Goal: Task Accomplishment & Management: Use online tool/utility

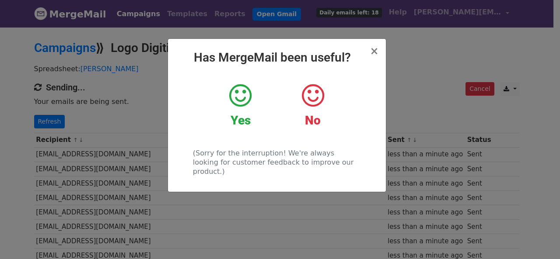
click at [52, 128] on div "× Has MergeMail been useful? Yes No (Sorry for the interruption! We're always l…" at bounding box center [280, 142] width 560 height 233
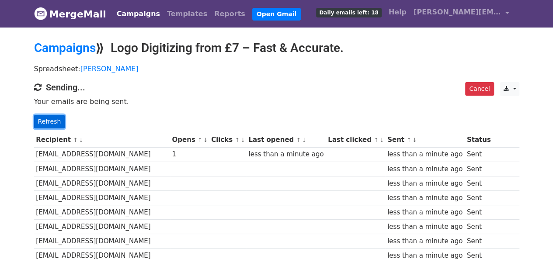
click at [52, 123] on link "Refresh" at bounding box center [49, 122] width 31 height 14
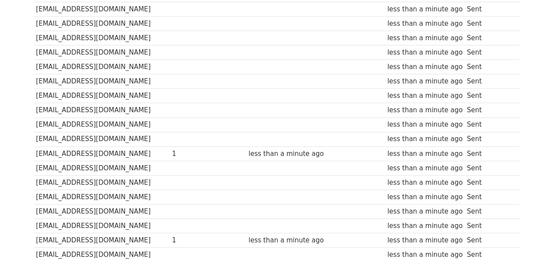
scroll to position [262, 0]
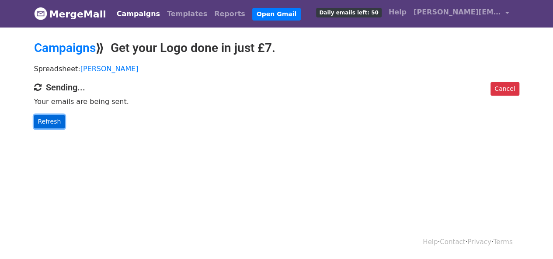
click at [44, 123] on link "Refresh" at bounding box center [49, 122] width 31 height 14
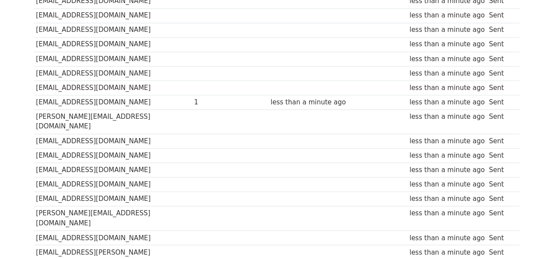
scroll to position [678, 0]
